Goal: Transaction & Acquisition: Purchase product/service

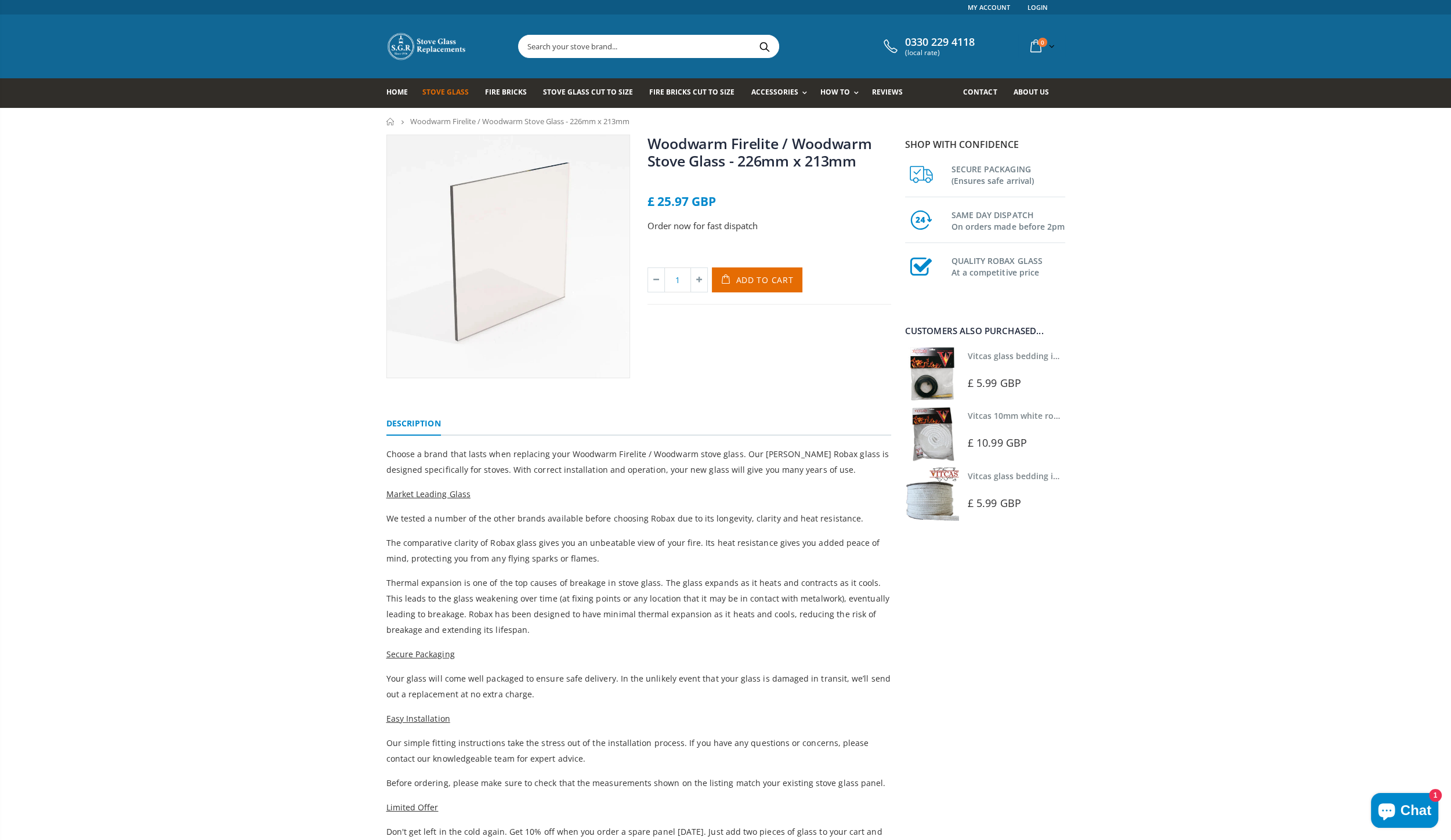
click at [445, 90] on span "Stove Glass" at bounding box center [445, 92] width 47 height 10
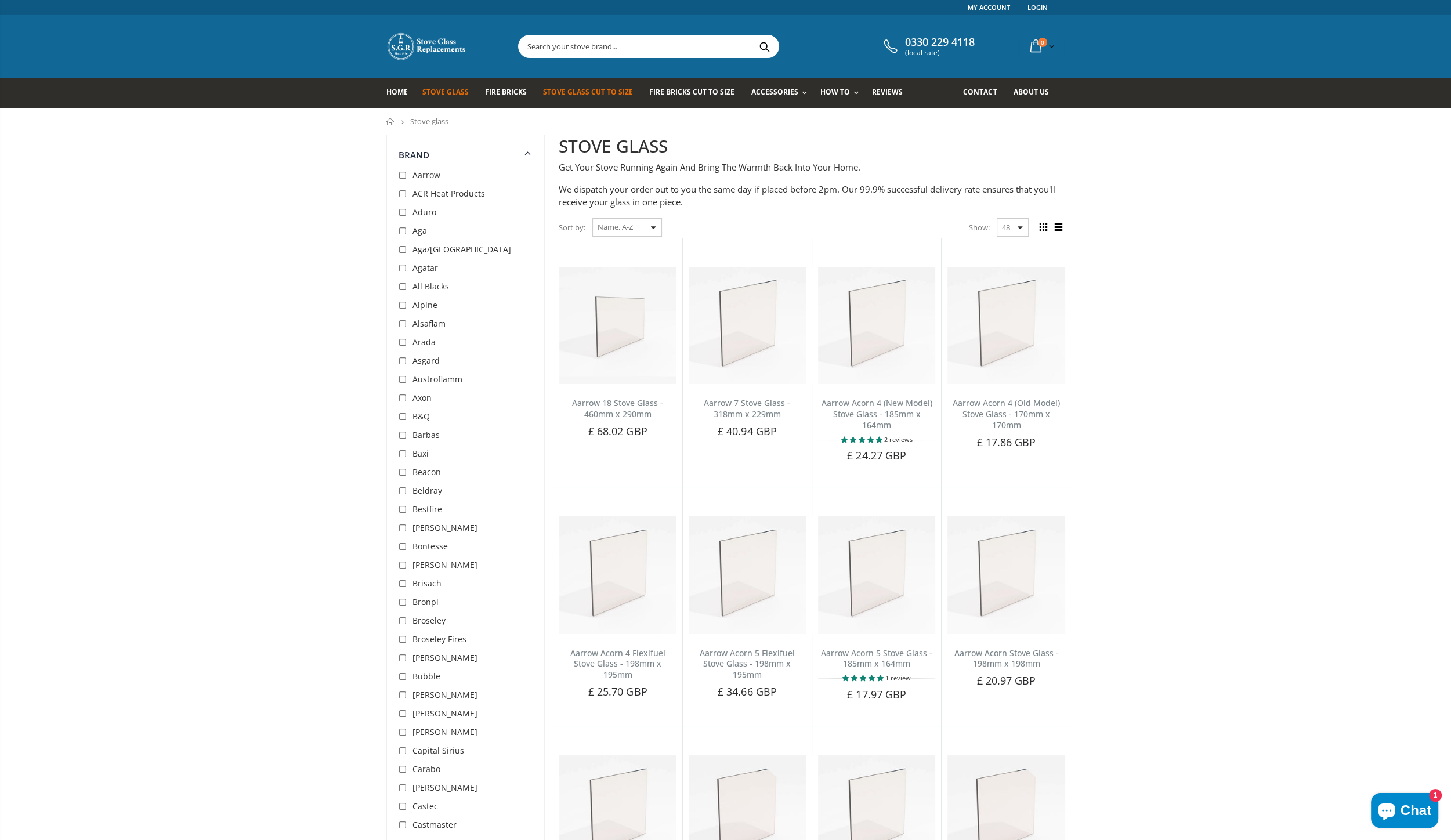
click at [585, 92] on span "Stove Glass Cut To Size" at bounding box center [588, 92] width 90 height 10
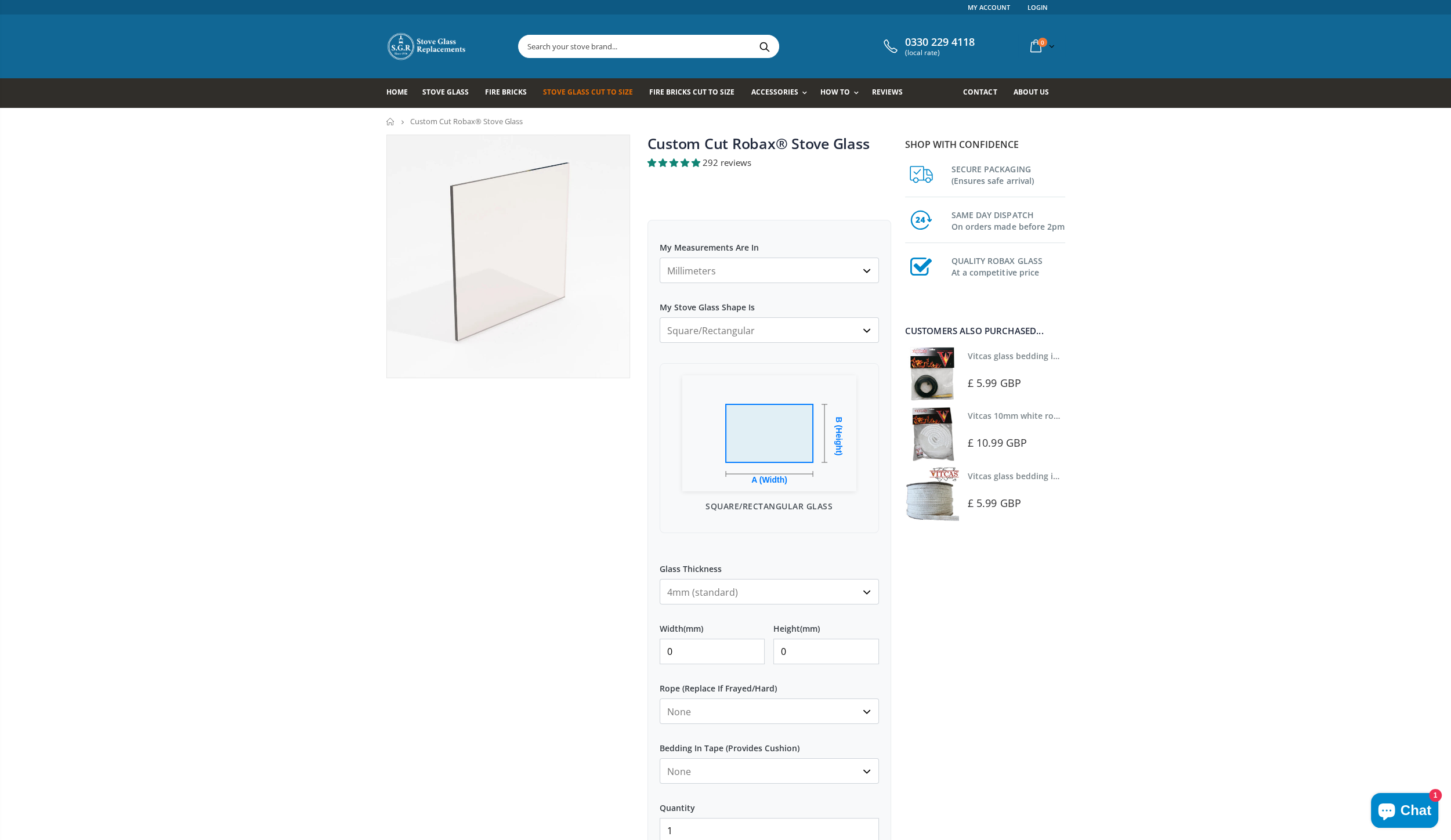
click at [732, 653] on input "0" at bounding box center [712, 652] width 106 height 26
type input "460"
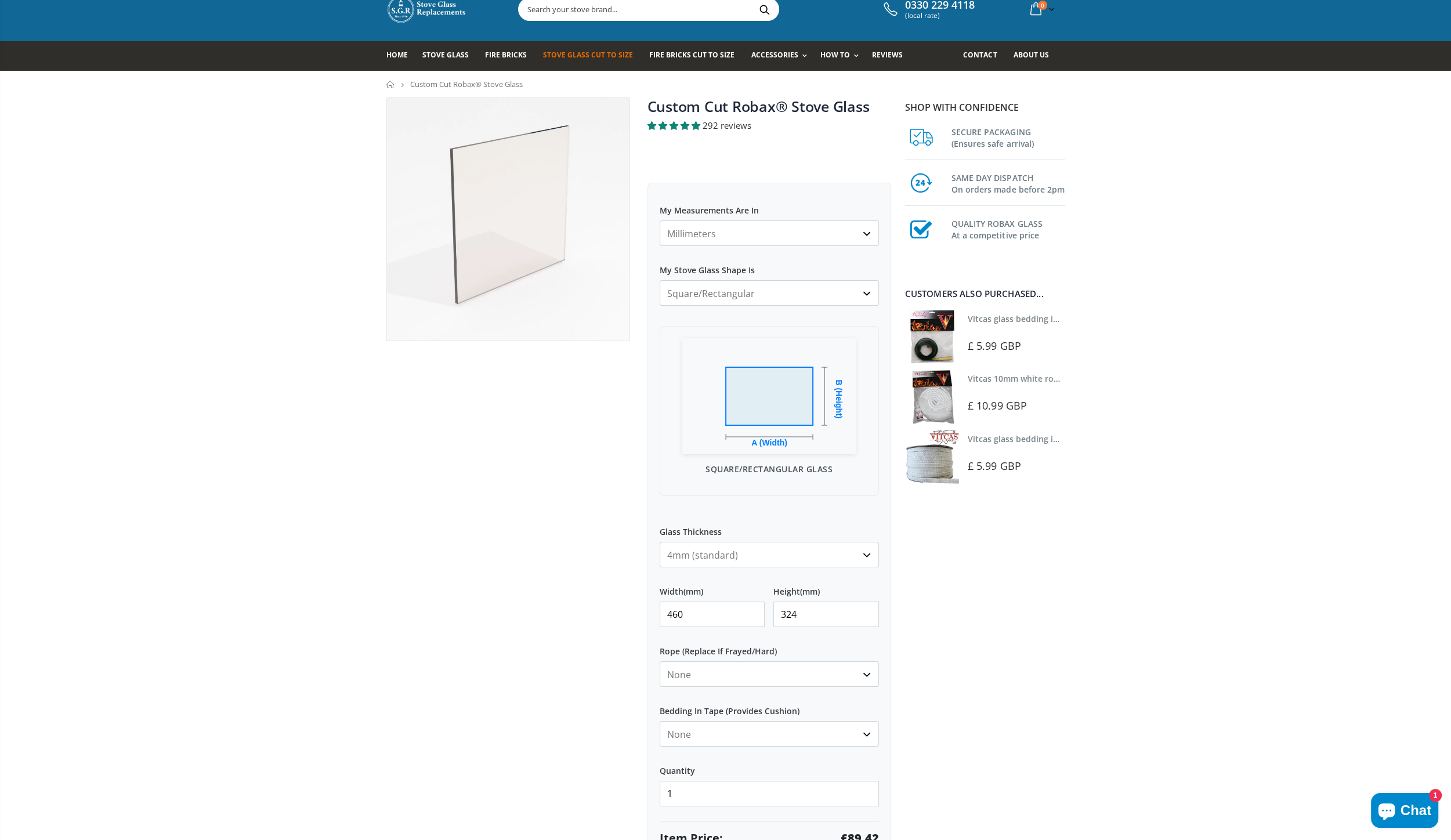
scroll to position [200, 0]
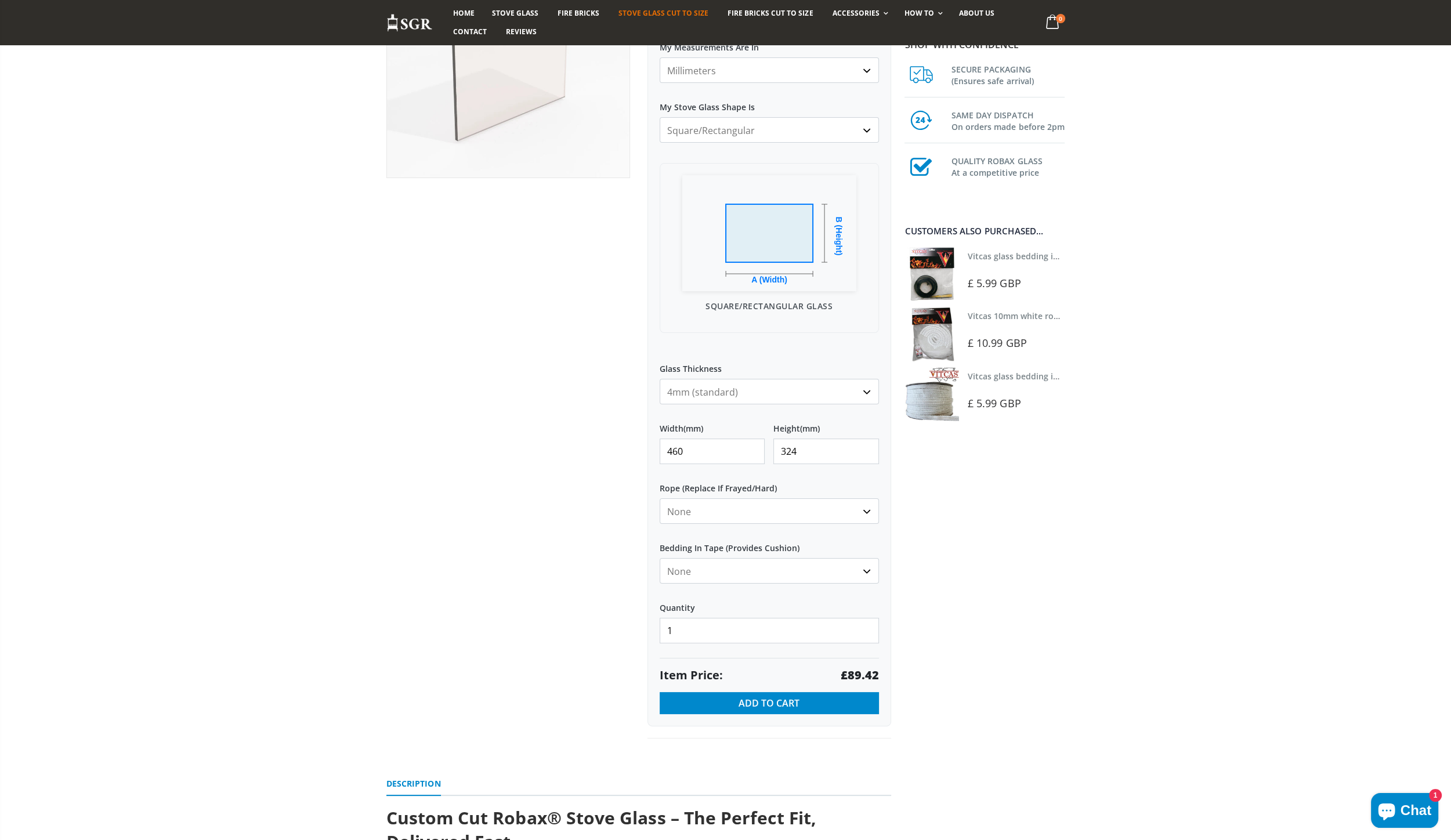
type input "324"
drag, startPoint x: 688, startPoint y: 633, endPoint x: 628, endPoint y: 625, distance: 60.5
click at [660, 625] on input "1" at bounding box center [769, 631] width 219 height 26
type input "2"
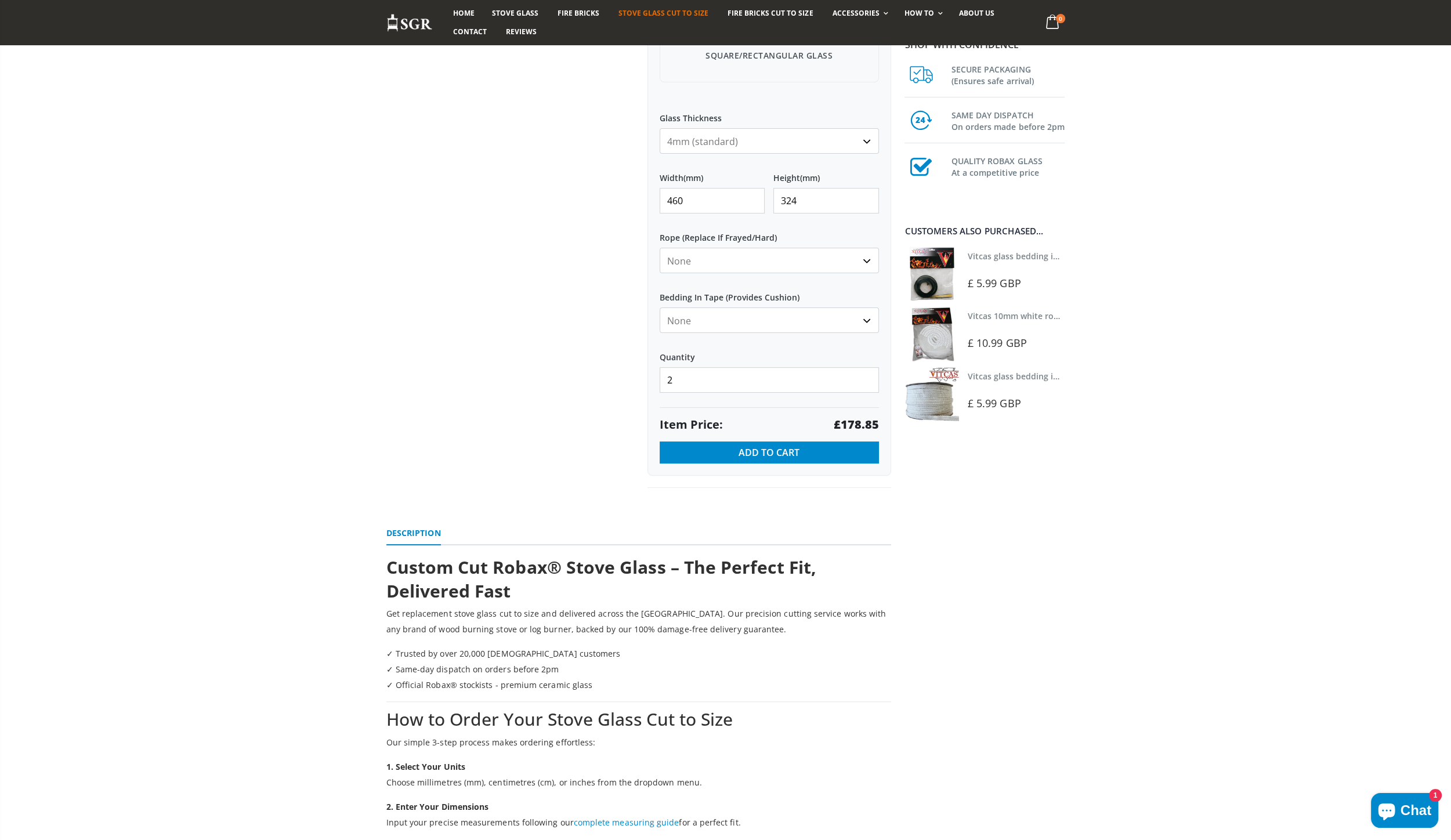
scroll to position [0, 0]
